Goal: Transaction & Acquisition: Purchase product/service

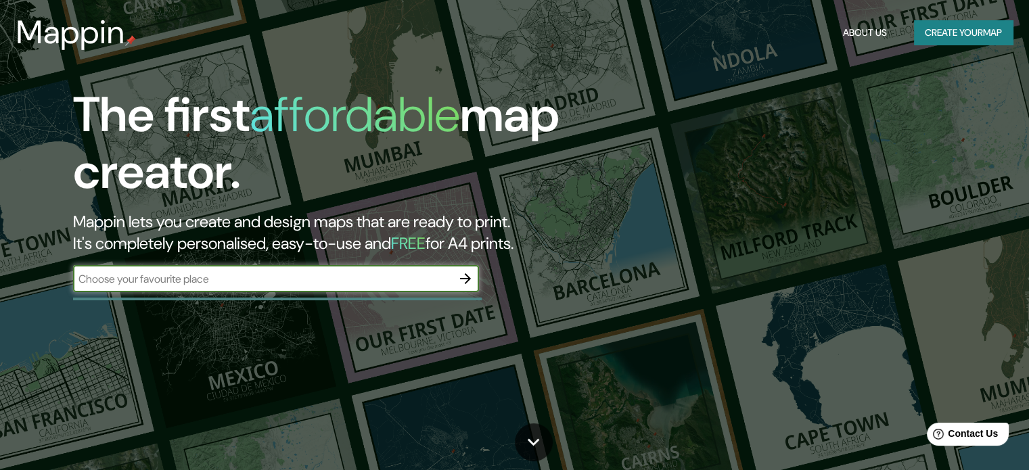
click at [342, 278] on input "text" at bounding box center [262, 279] width 379 height 16
type input "Bahia blanca"
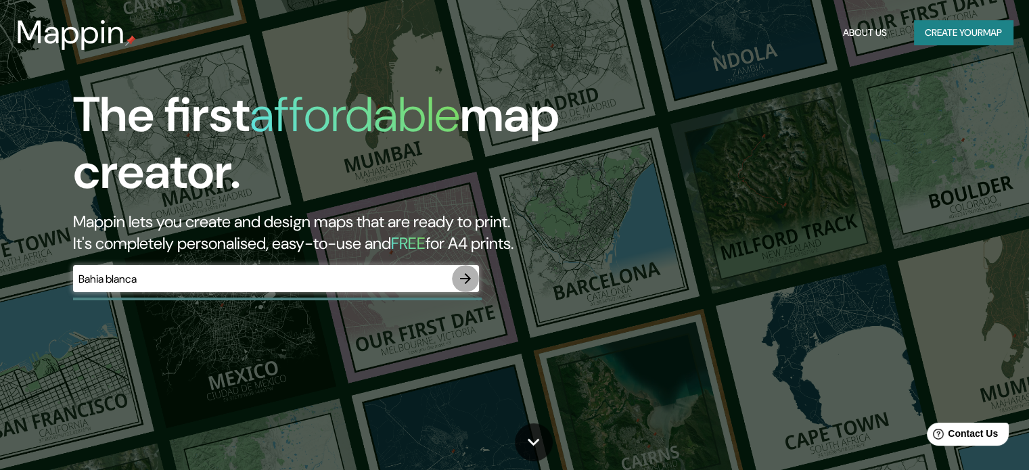
click at [472, 278] on icon "button" at bounding box center [466, 279] width 16 height 16
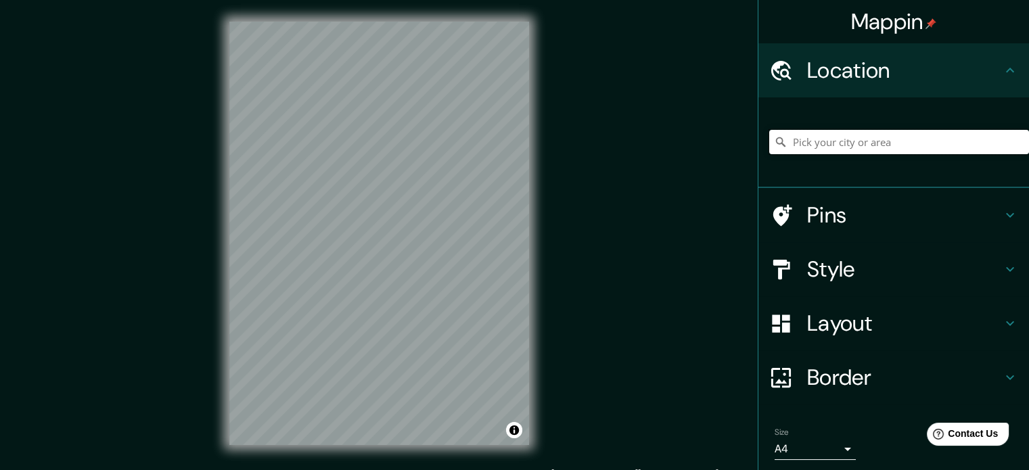
click at [875, 150] on input "Pick your city or area" at bounding box center [900, 142] width 260 height 24
click at [920, 149] on input "Pick your city or area" at bounding box center [900, 142] width 260 height 24
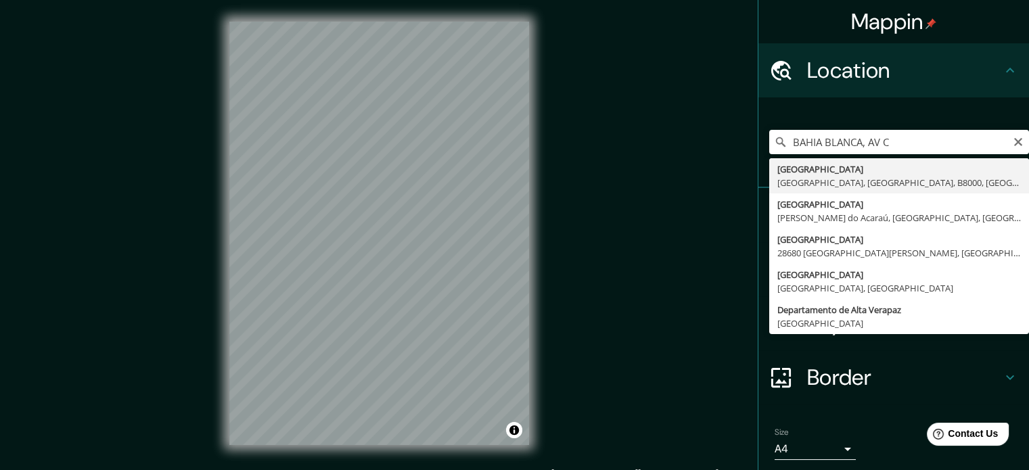
type input "[GEOGRAPHIC_DATA], [GEOGRAPHIC_DATA], [GEOGRAPHIC_DATA], B8000, [GEOGRAPHIC_DAT…"
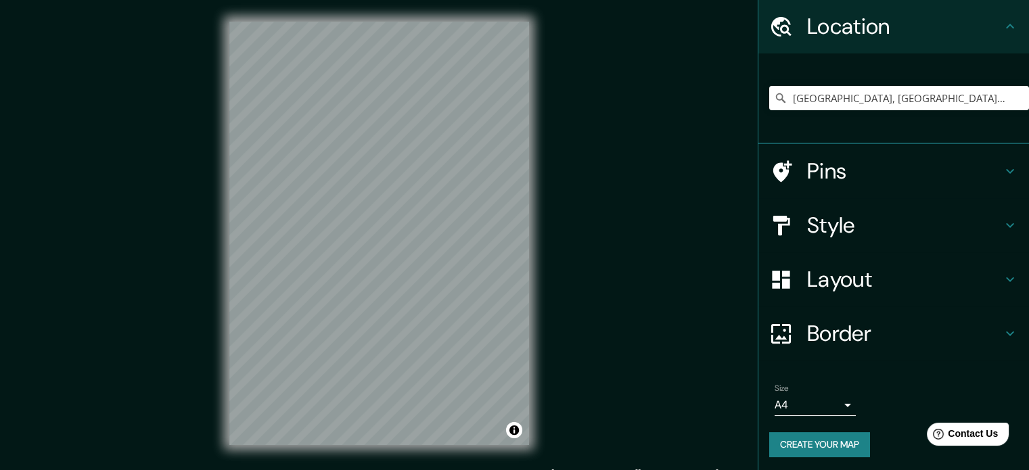
scroll to position [46, 0]
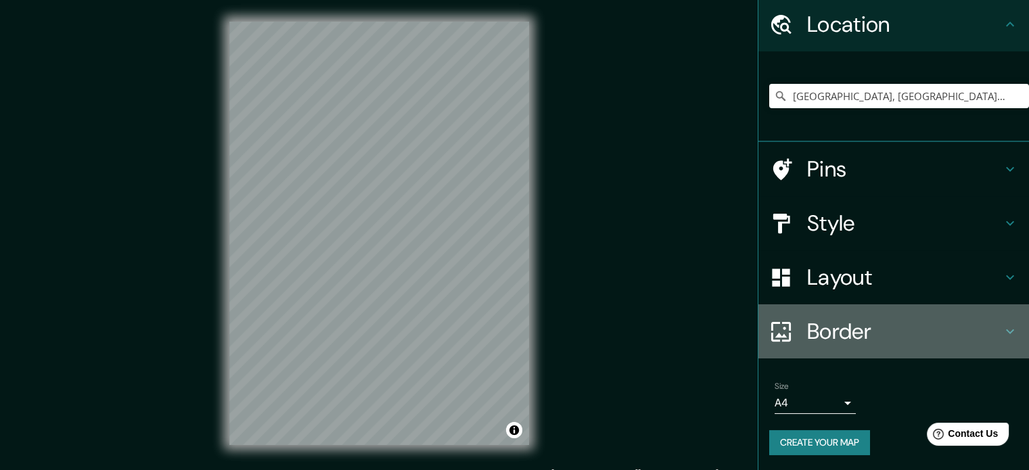
drag, startPoint x: 872, startPoint y: 324, endPoint x: 872, endPoint y: 278, distance: 46.0
click at [872, 324] on h4 "Border" at bounding box center [904, 331] width 195 height 27
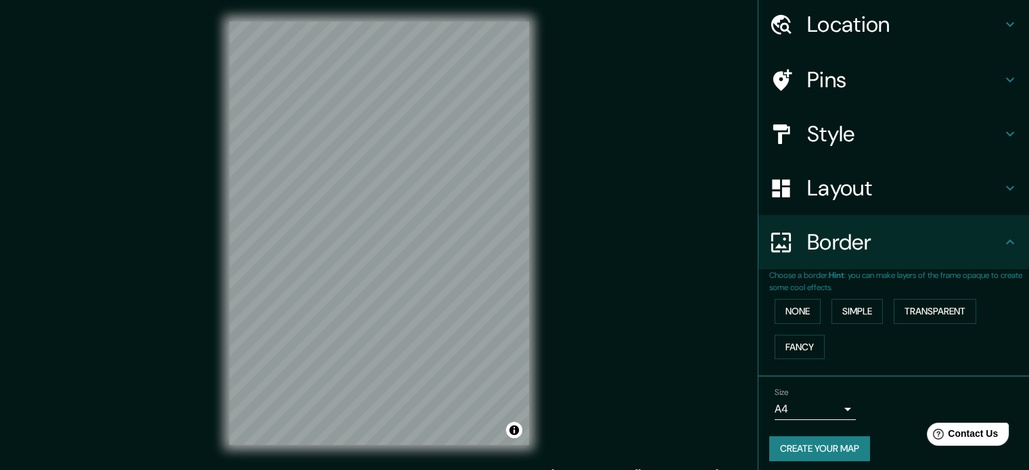
click at [870, 182] on h4 "Layout" at bounding box center [904, 188] width 195 height 27
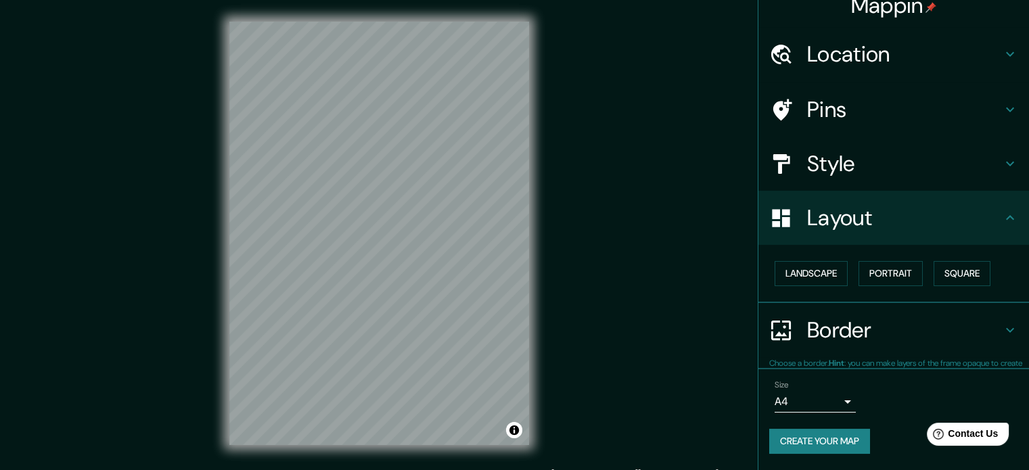
scroll to position [15, 0]
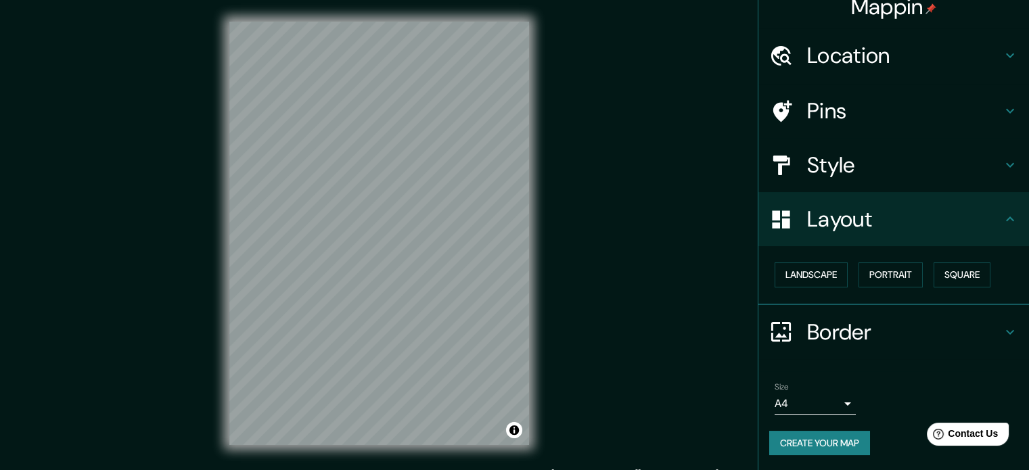
click at [859, 155] on h4 "Style" at bounding box center [904, 165] width 195 height 27
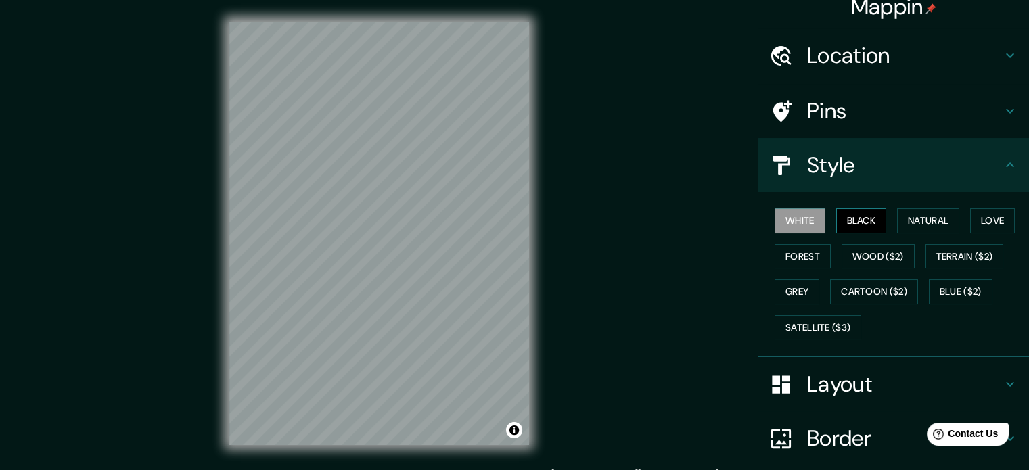
click at [861, 223] on button "Black" at bounding box center [862, 220] width 51 height 25
click at [908, 220] on button "Natural" at bounding box center [928, 220] width 62 height 25
